Goal: Task Accomplishment & Management: Use online tool/utility

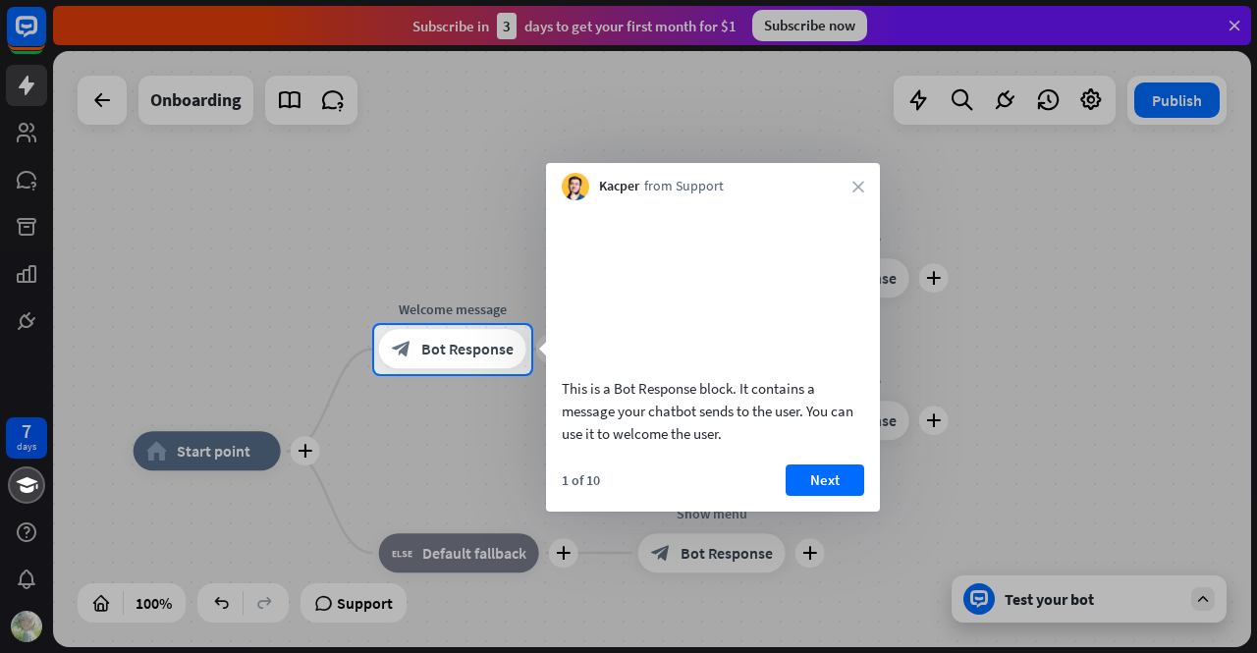
click at [1234, 18] on div at bounding box center [628, 162] width 1257 height 325
click at [1232, 23] on div at bounding box center [628, 162] width 1257 height 325
click at [1049, 293] on div at bounding box center [628, 162] width 1257 height 325
click at [487, 357] on span "Bot Response" at bounding box center [467, 350] width 92 height 20
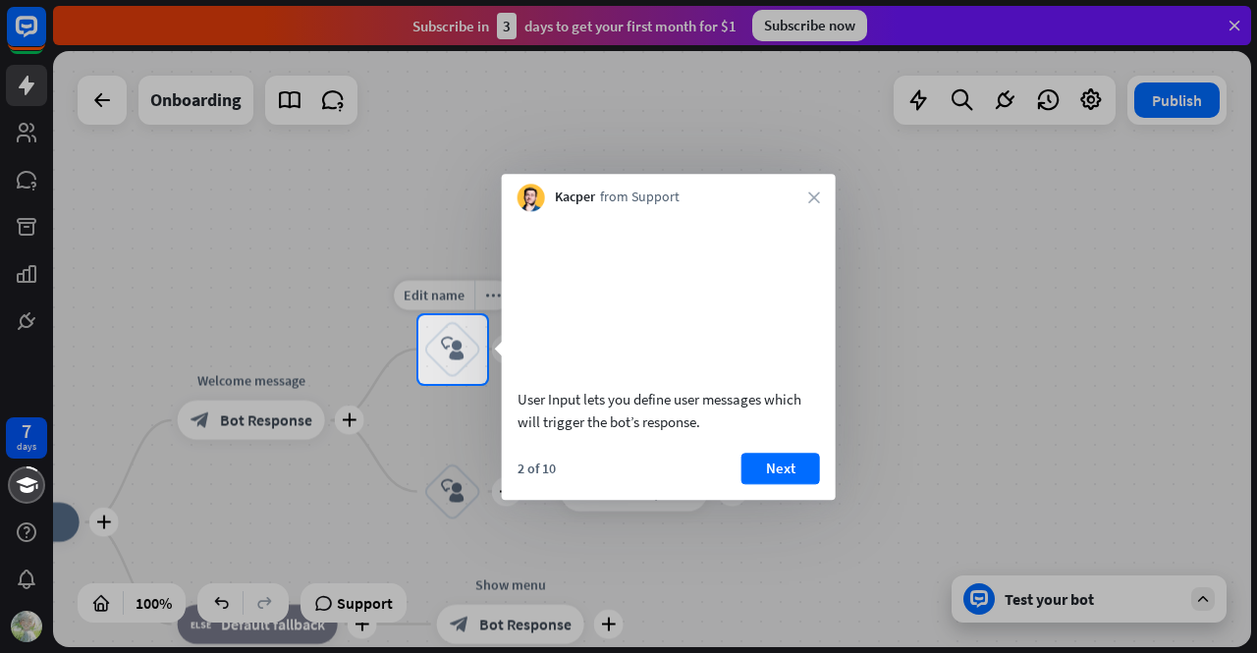
click at [458, 362] on div "block_user_input" at bounding box center [452, 349] width 59 height 59
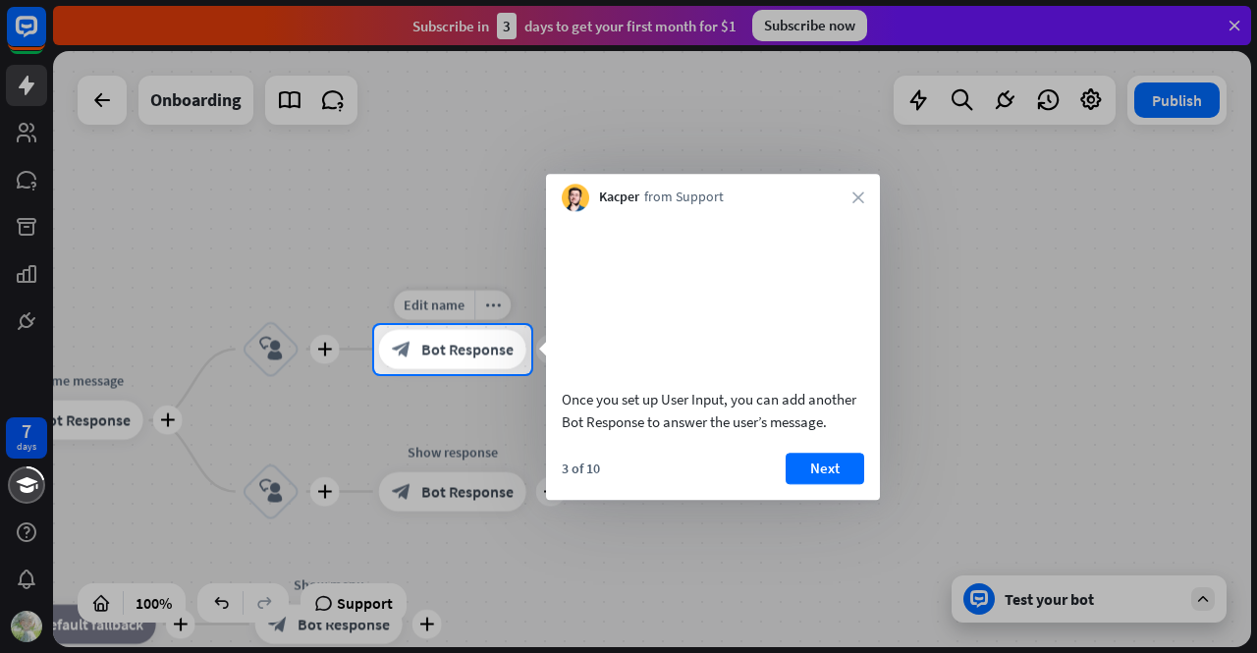
click at [486, 347] on span "Bot Response" at bounding box center [467, 350] width 92 height 20
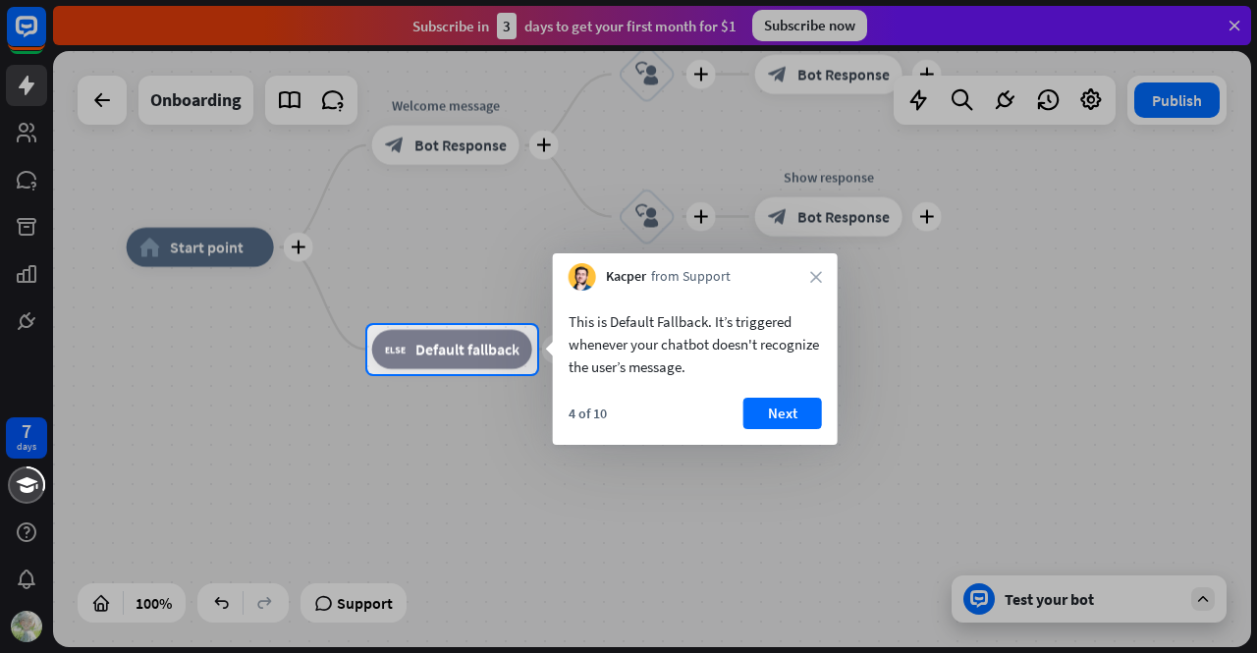
click at [444, 376] on div at bounding box center [628, 514] width 1257 height 280
click at [463, 357] on span "Default fallback" at bounding box center [467, 350] width 104 height 20
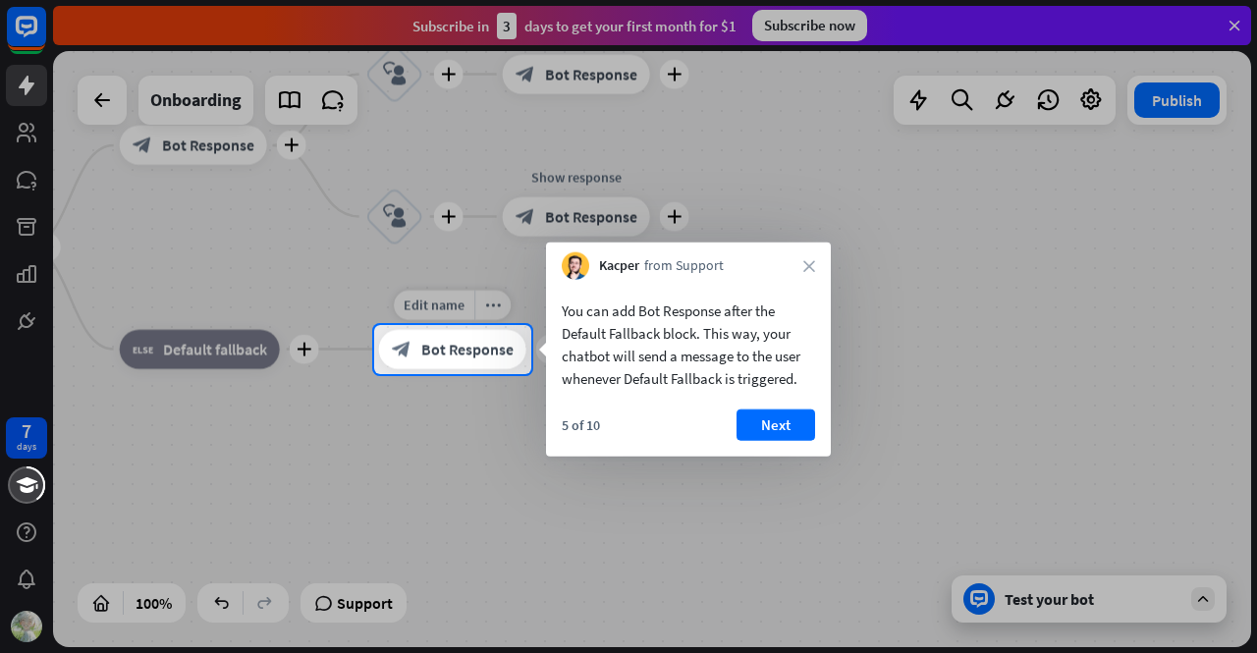
click at [493, 356] on span "Bot Response" at bounding box center [467, 350] width 92 height 20
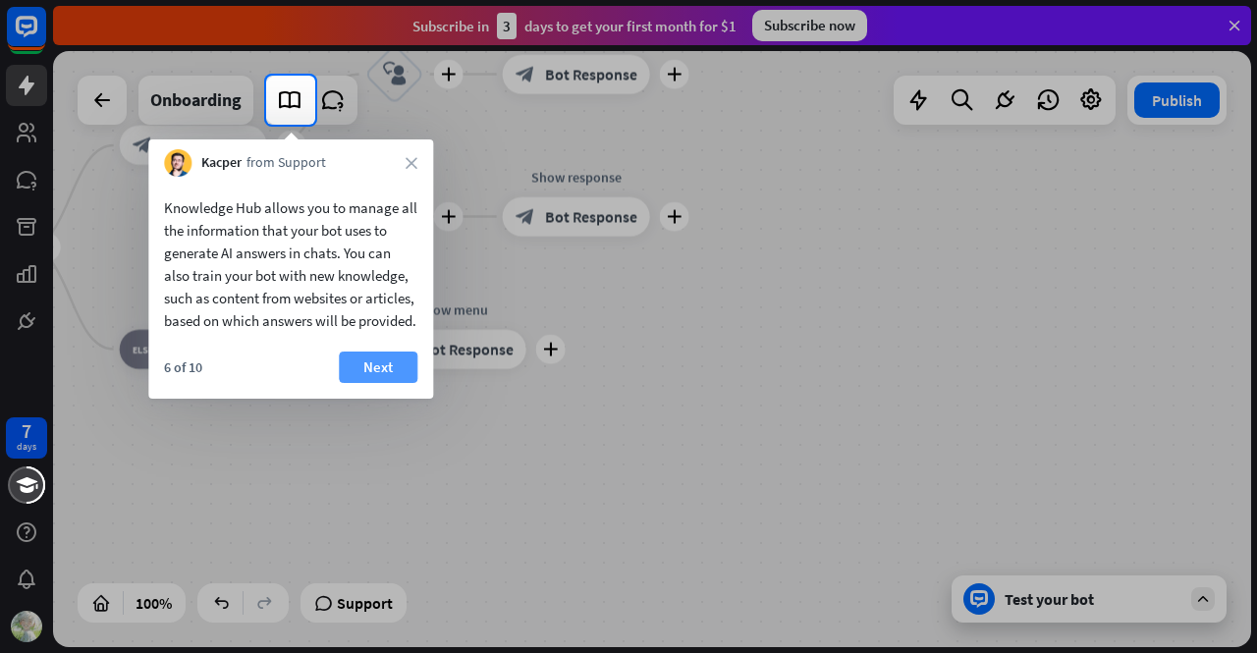
click at [402, 383] on button "Next" at bounding box center [378, 367] width 79 height 31
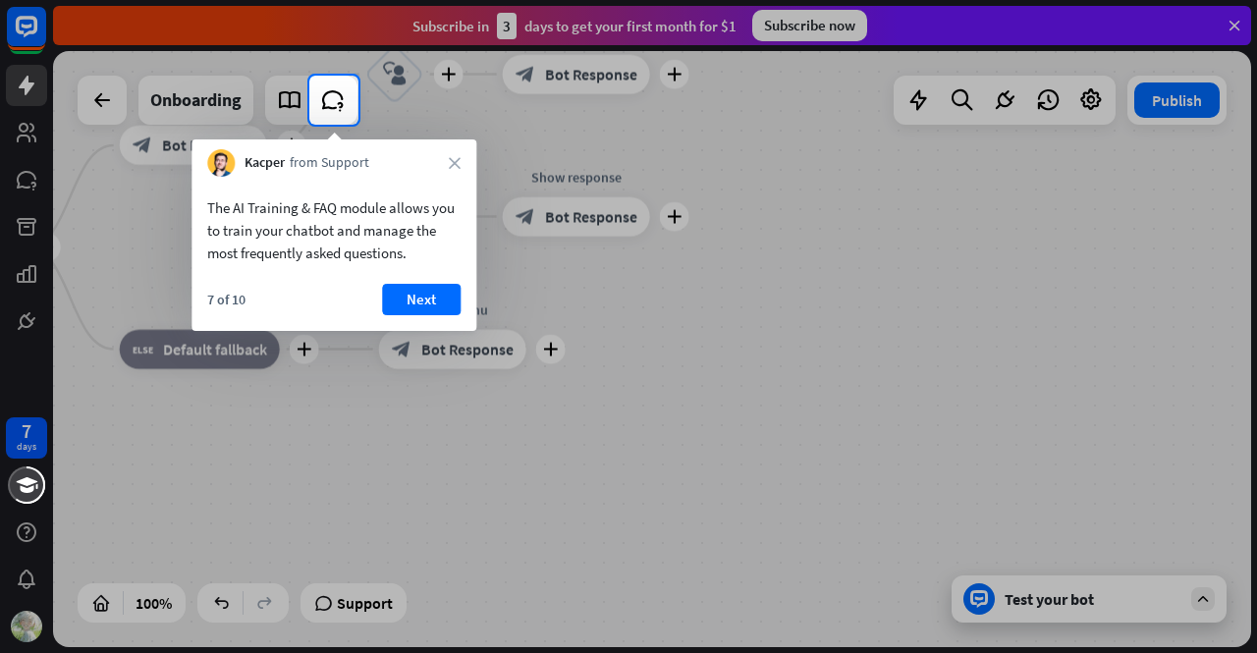
click at [414, 282] on div "The AI Training & FAQ module allows you to train your chatbot and manage the mo…" at bounding box center [334, 254] width 285 height 154
click at [414, 296] on button "Next" at bounding box center [421, 299] width 79 height 31
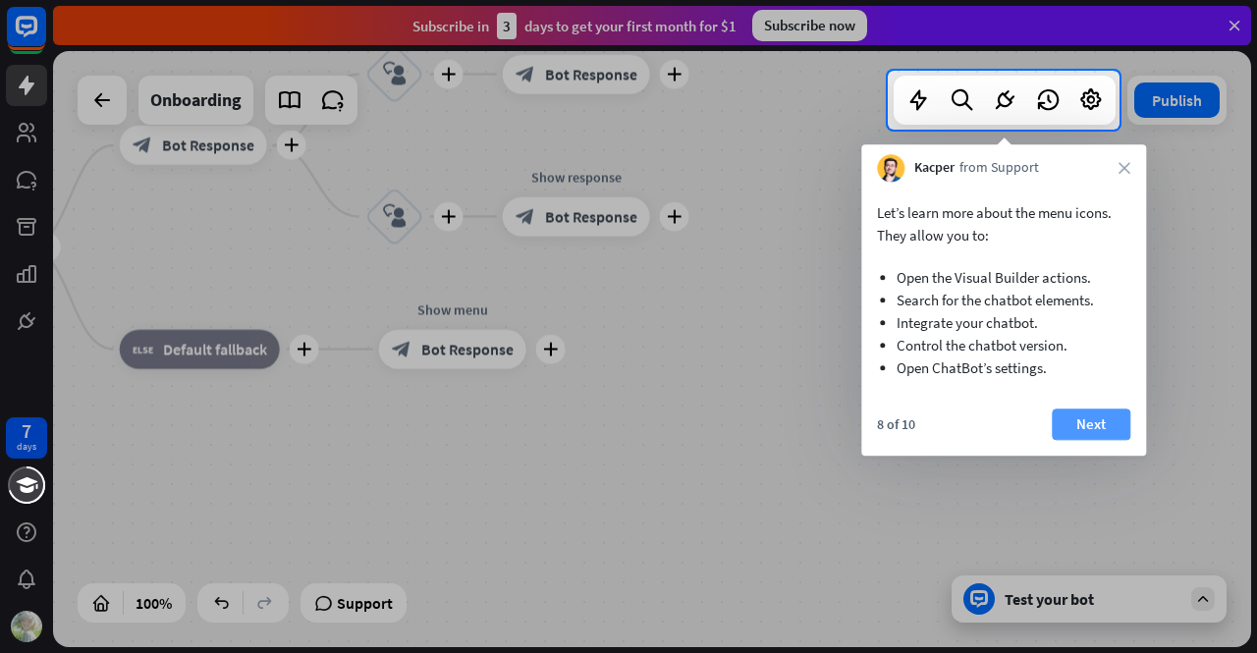
click at [1092, 421] on button "Next" at bounding box center [1091, 424] width 79 height 31
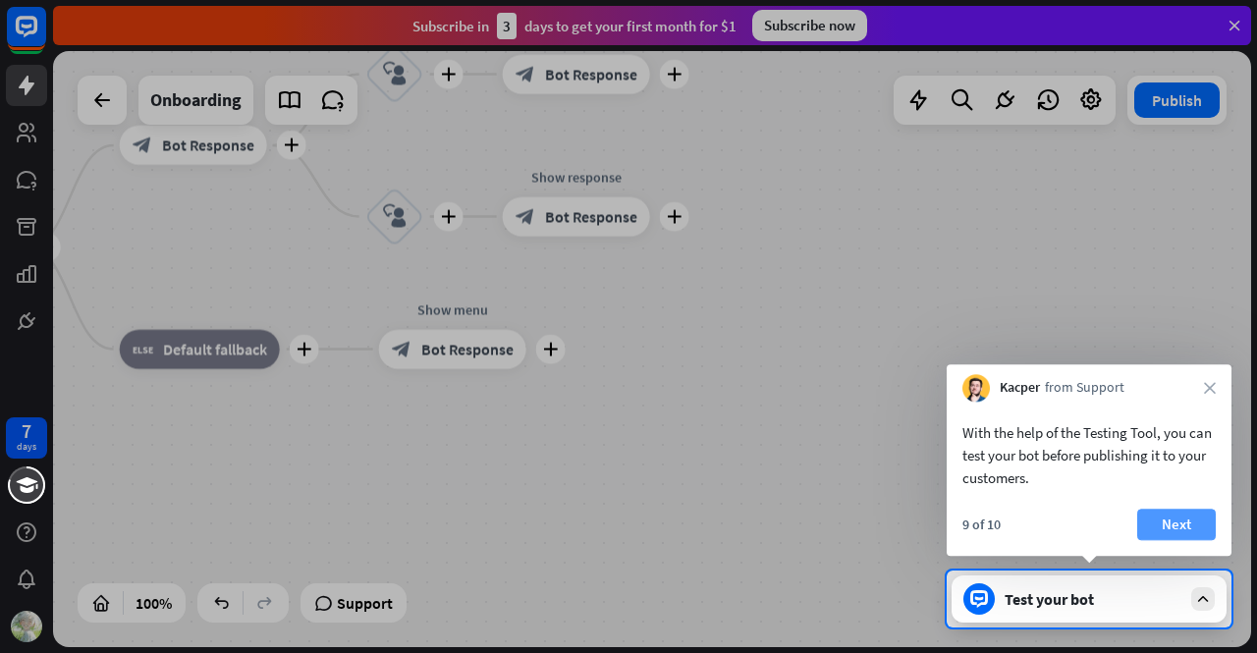
click at [1179, 524] on button "Next" at bounding box center [1176, 524] width 79 height 31
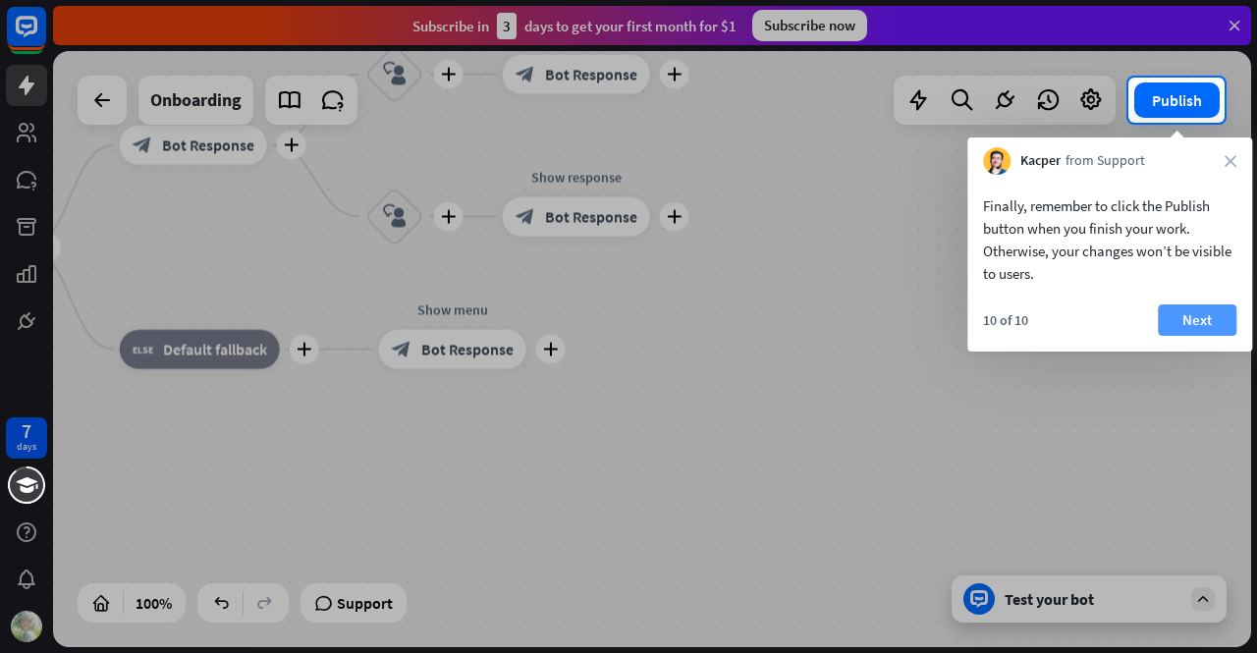
click at [1171, 325] on button "Next" at bounding box center [1197, 319] width 79 height 31
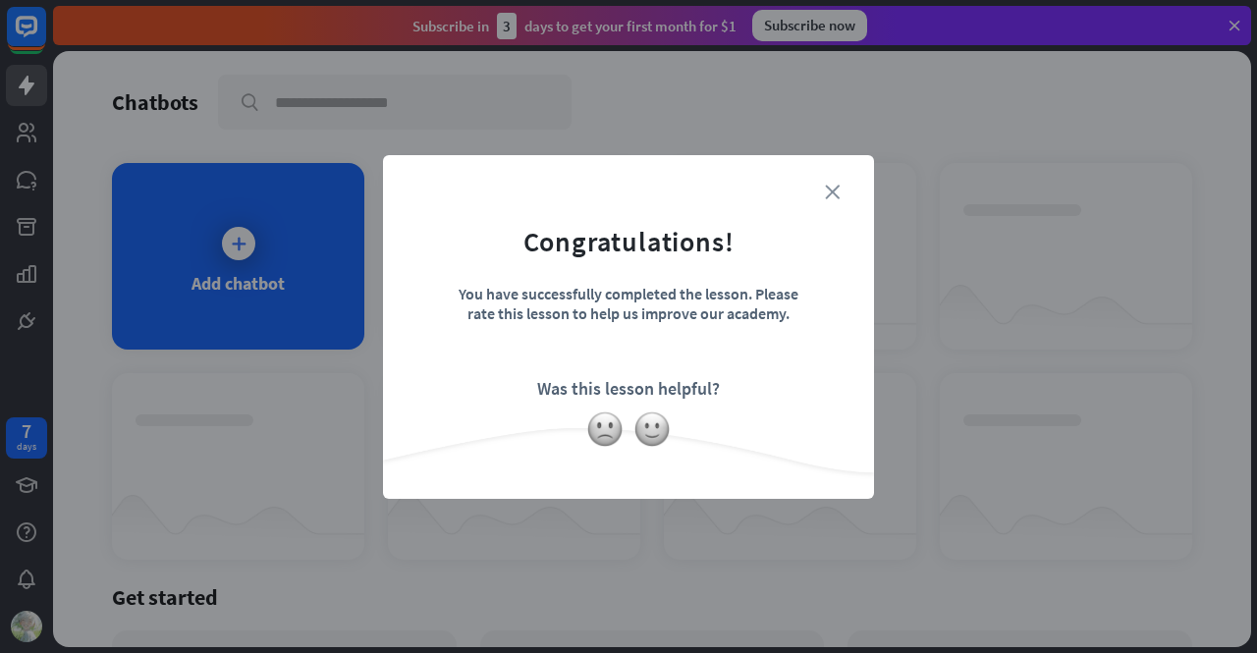
click at [832, 193] on icon "close" at bounding box center [832, 192] width 15 height 15
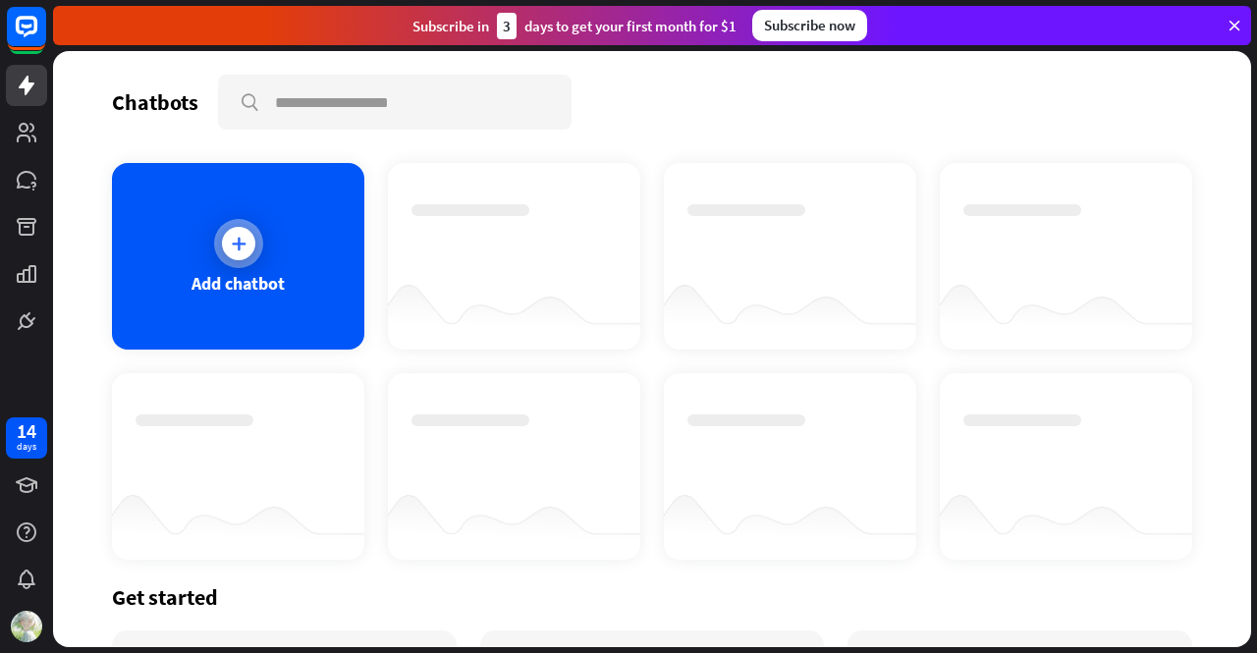
click at [260, 277] on div "Add chatbot" at bounding box center [238, 283] width 93 height 23
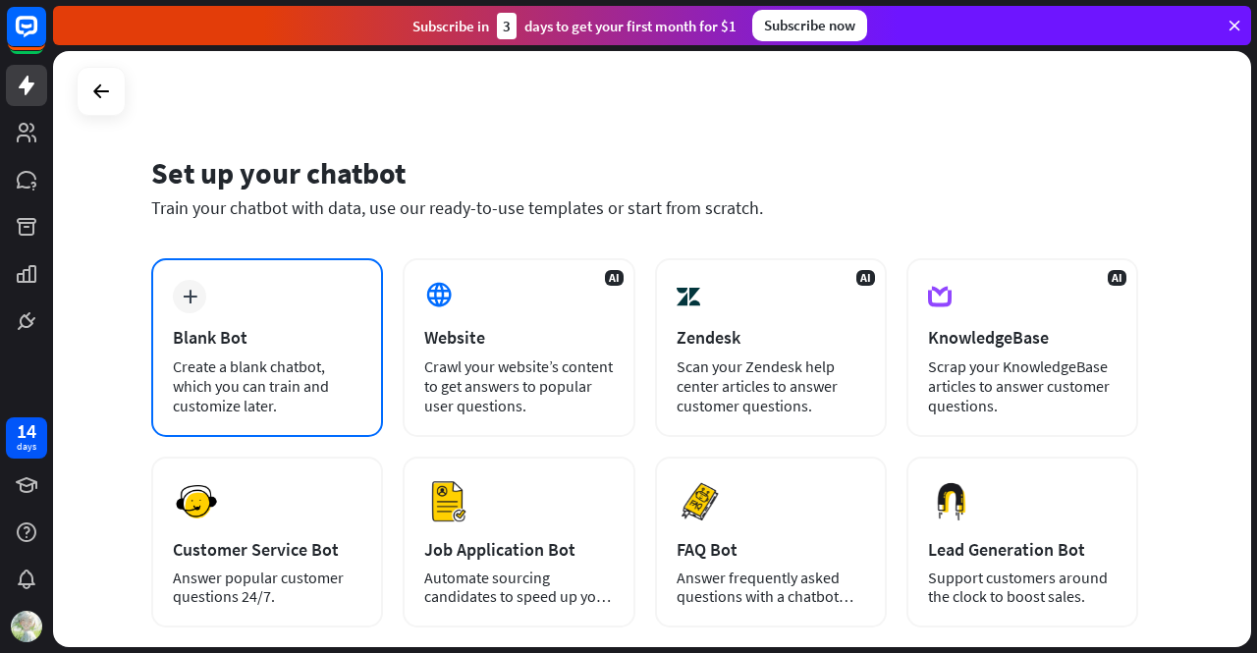
click at [281, 341] on div "Blank Bot" at bounding box center [267, 337] width 189 height 23
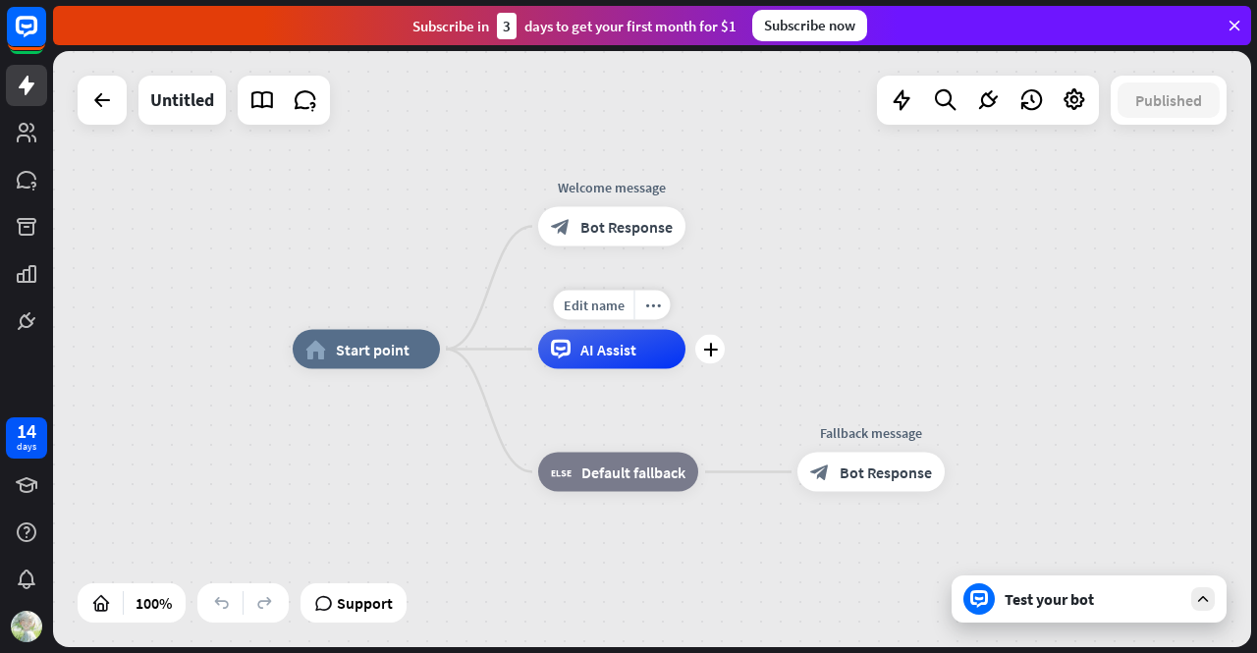
click at [576, 343] on div "AI Assist" at bounding box center [611, 349] width 147 height 39
click at [1237, 21] on icon at bounding box center [1235, 26] width 18 height 18
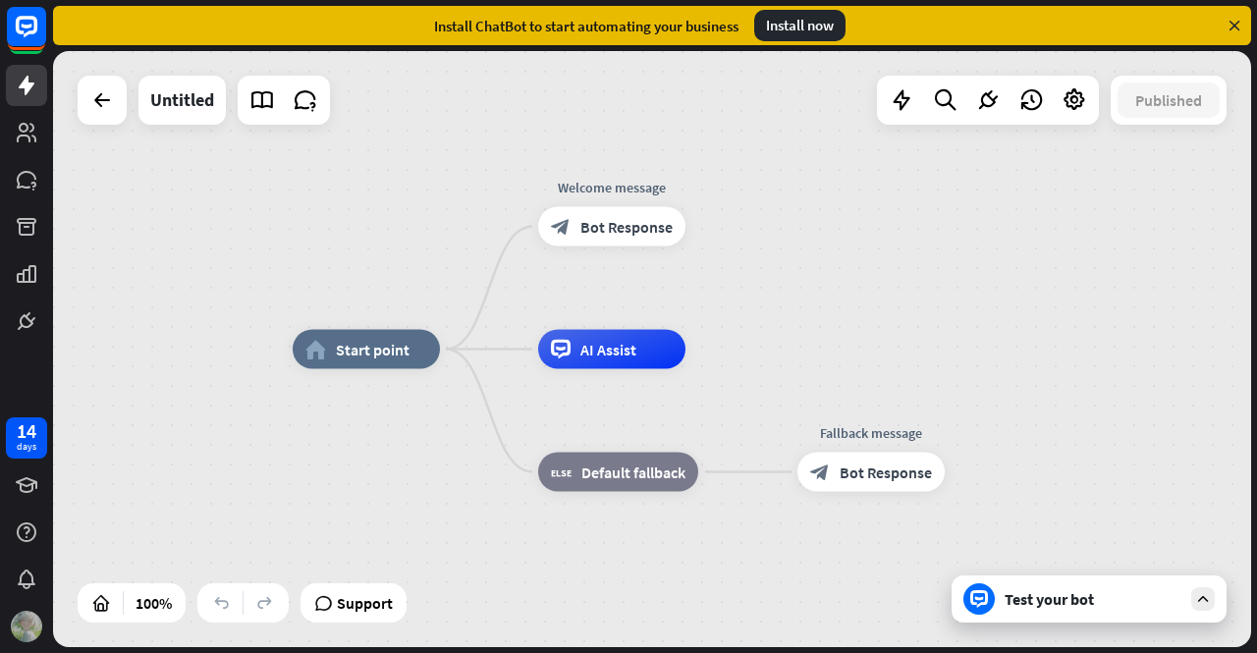
click at [6, 620] on div at bounding box center [26, 626] width 41 height 41
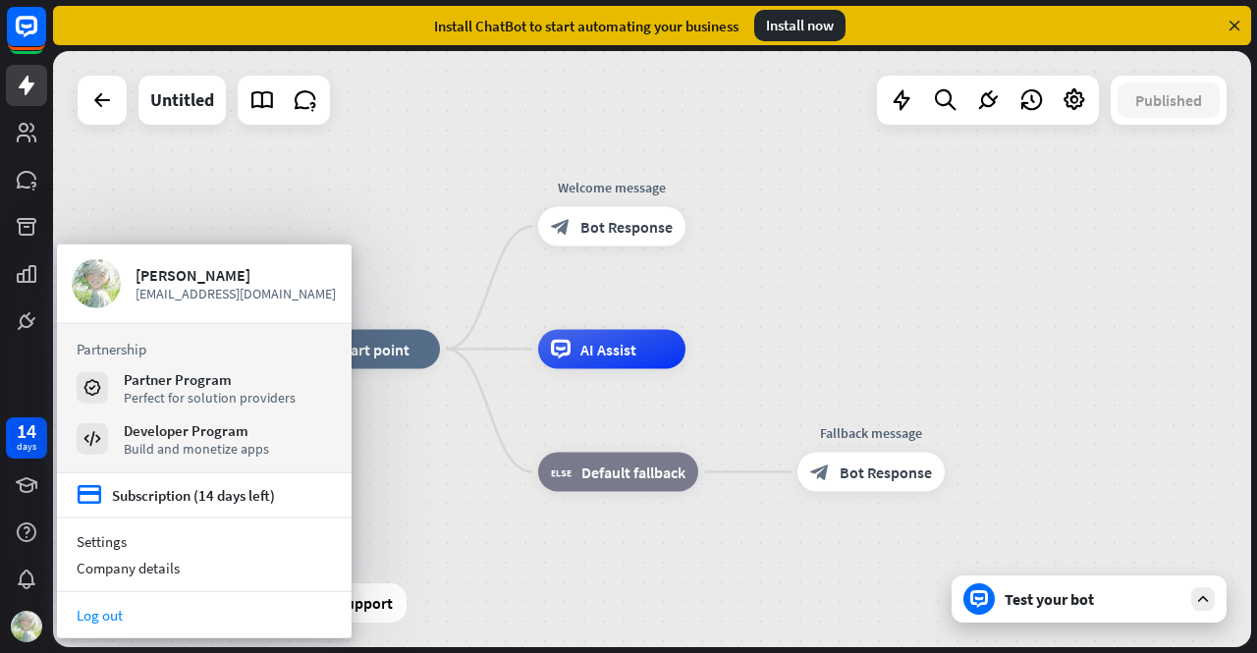
click at [99, 609] on link "Log out" at bounding box center [204, 615] width 295 height 27
